Goal: Book appointment/travel/reservation

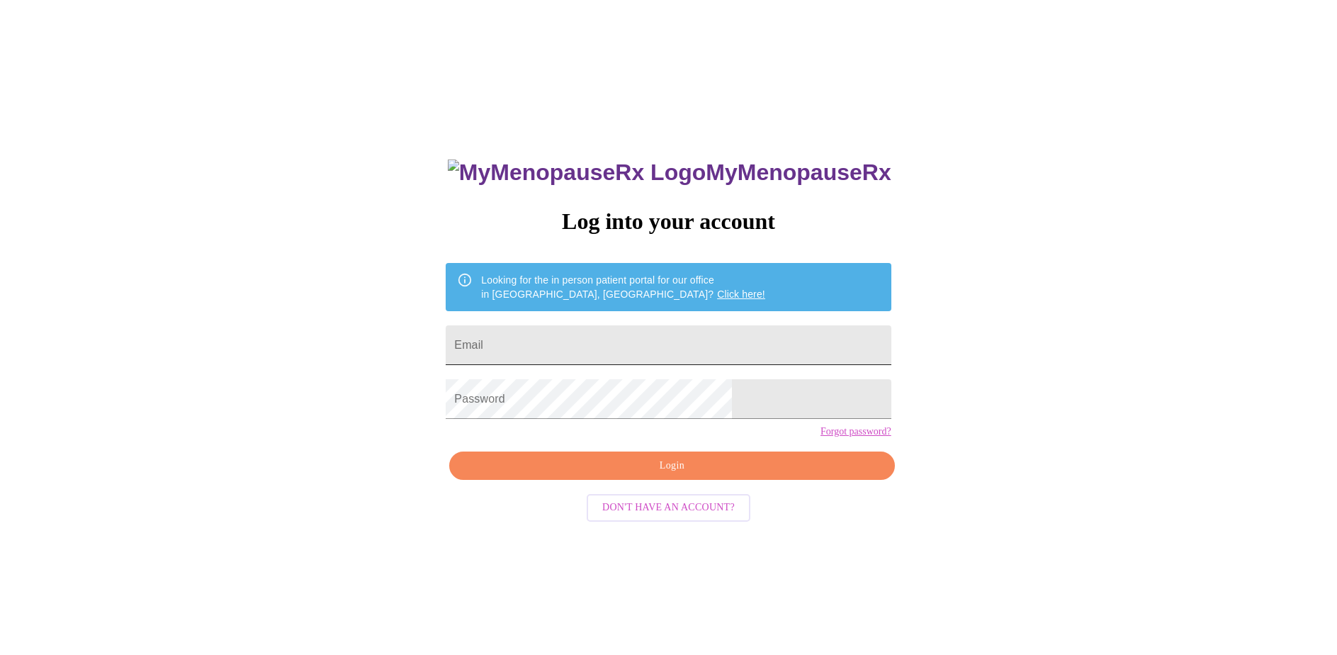
click at [578, 356] on input "Email" at bounding box center [668, 345] width 445 height 40
click at [616, 345] on input "Email" at bounding box center [668, 345] width 445 height 40
type input "cori_ahrens@hotmail.com"
click at [638, 475] on span "Login" at bounding box center [672, 466] width 412 height 18
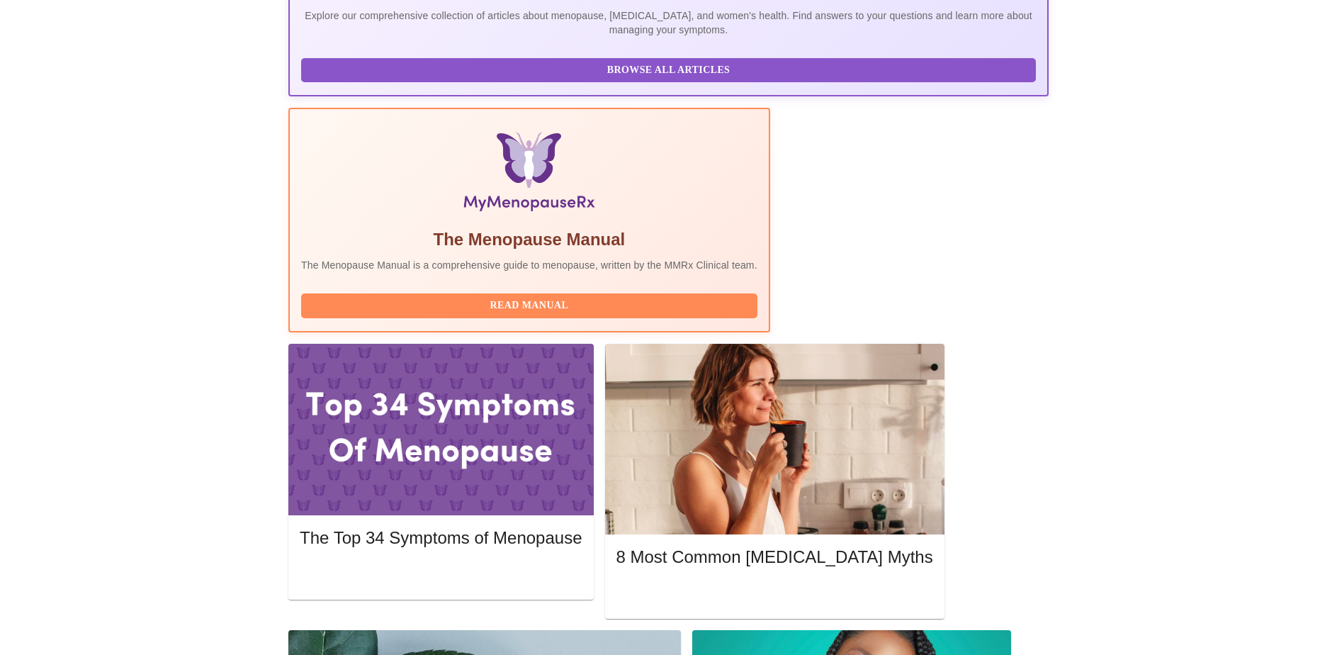
scroll to position [495, 0]
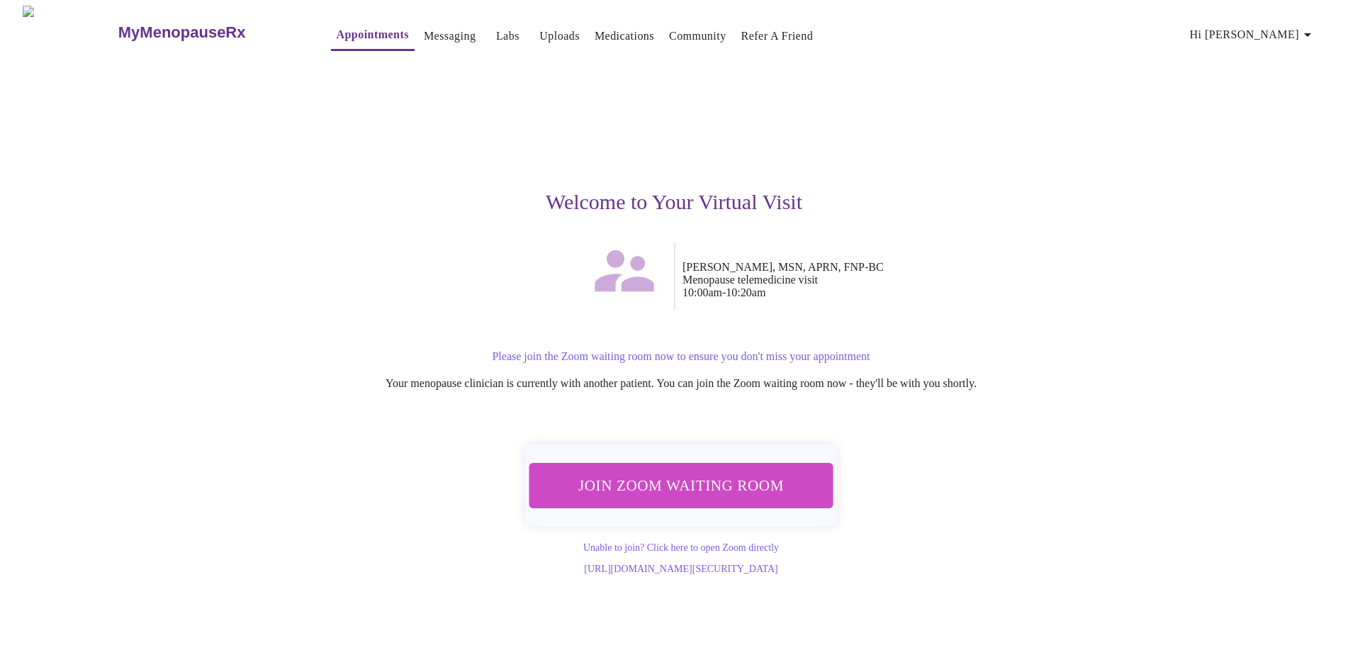
click at [662, 482] on span "Join Zoom Waiting Room" at bounding box center [681, 485] width 266 height 26
